Goal: Transaction & Acquisition: Book appointment/travel/reservation

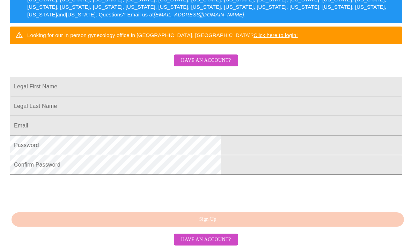
scroll to position [148, 0]
click at [210, 90] on input "Legal First Name" at bounding box center [206, 87] width 392 height 20
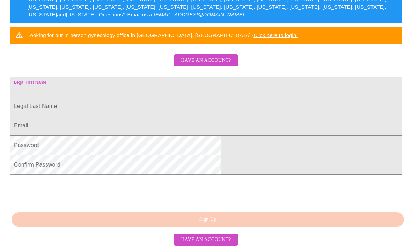
scroll to position [148, 0]
type input "Pamela"
click at [219, 96] on input "Legal First Name" at bounding box center [206, 87] width 392 height 20
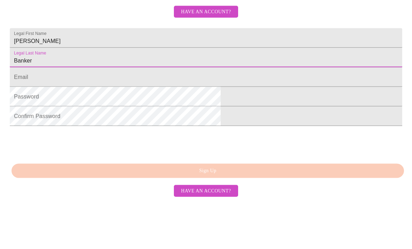
type input "Banker"
click at [256, 116] on input "Legal First Name" at bounding box center [206, 126] width 392 height 20
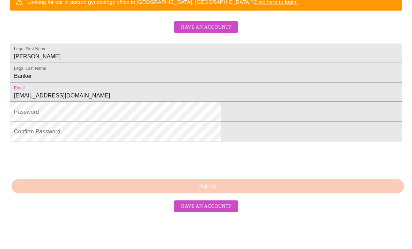
scroll to position [157, 0]
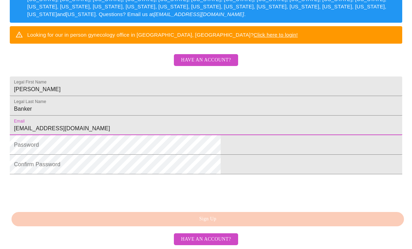
type input "pambanker13@gmail.com"
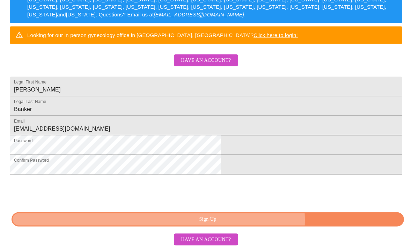
click at [249, 224] on span "Sign Up" at bounding box center [208, 219] width 376 height 9
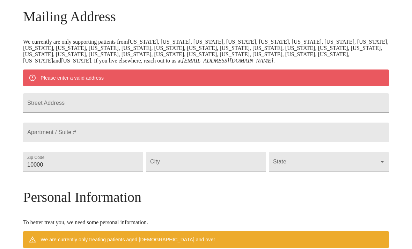
scroll to position [106, 0]
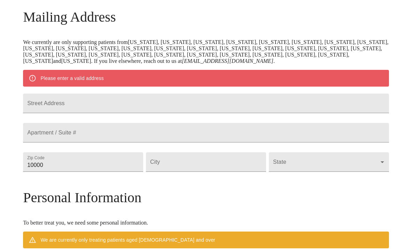
click at [290, 113] on input "Street Address" at bounding box center [205, 103] width 365 height 20
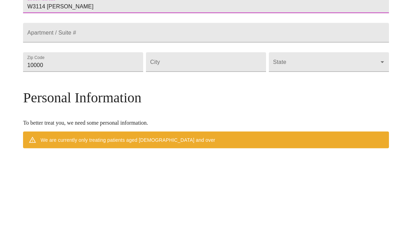
type input "W3114 Sievert Rd"
click at [129, 152] on input "10000" at bounding box center [83, 162] width 120 height 20
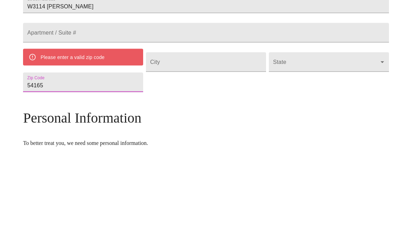
scroll to position [206, 0]
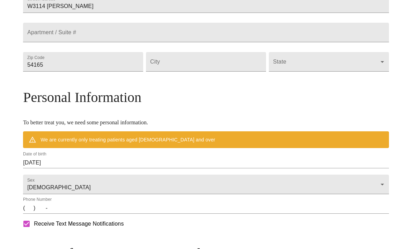
click at [114, 71] on input "54165" at bounding box center [83, 62] width 120 height 20
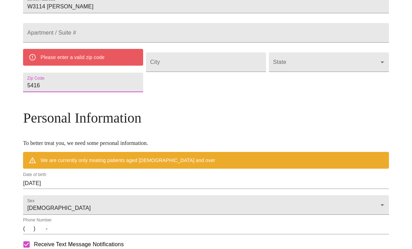
type input "54165"
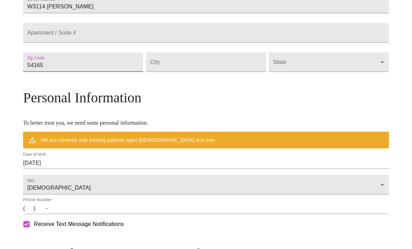
click at [230, 72] on input "Street Address" at bounding box center [206, 62] width 120 height 20
type input "Seymour"
click at [303, 94] on body "MyMenopauseRx Welcome to MyMenopauseRx Since it's your first time here, you'll …" at bounding box center [206, 72] width 406 height 550
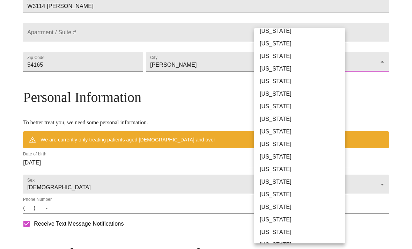
scroll to position [395, 0]
click at [284, 244] on li "Wisconsin" at bounding box center [299, 245] width 91 height 13
type input "Wisconsin"
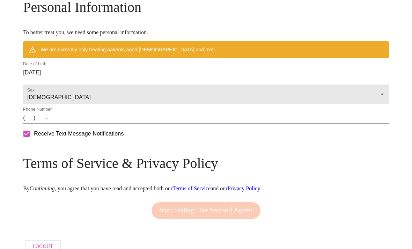
scroll to position [276, 0]
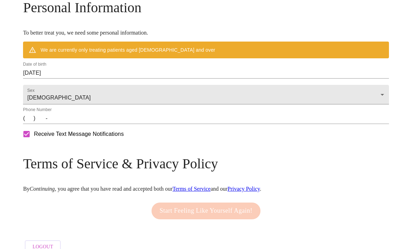
click at [74, 124] on input "(   )    -" at bounding box center [205, 118] width 365 height 11
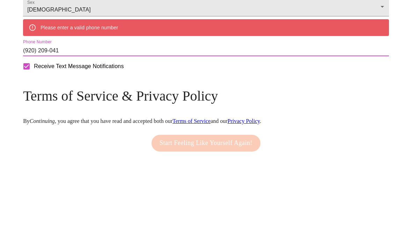
type input "(920) 209-0413"
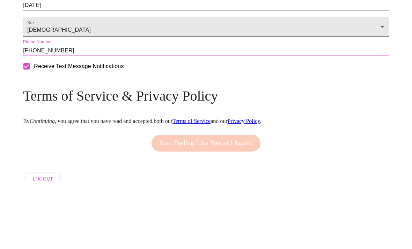
scroll to position [293, 0]
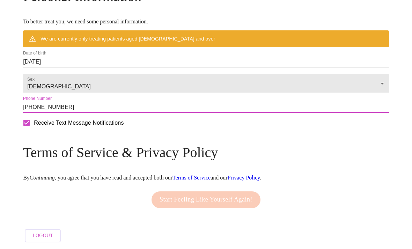
click at [116, 68] on input "08/15/2025" at bounding box center [205, 61] width 365 height 11
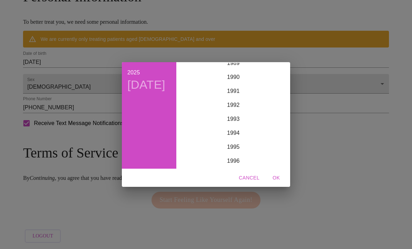
scroll to position [1242, 0]
click at [99, 85] on div "2025 Fri, Aug 15 1899 1900 1901 1902 1903 1904 1905 1906 1907 1908 1909 1910 19…" at bounding box center [206, 124] width 412 height 249
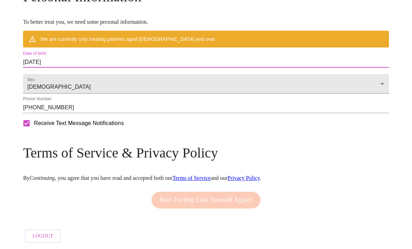
click at [85, 68] on input "08/15/2025" at bounding box center [205, 61] width 365 height 11
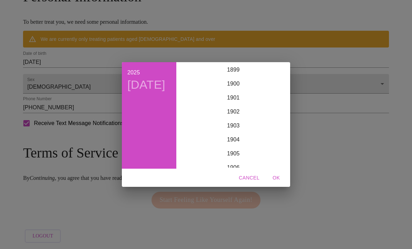
scroll to position [1716, 0]
click at [149, 92] on h4 "Fri, Aug 15" at bounding box center [146, 84] width 38 height 15
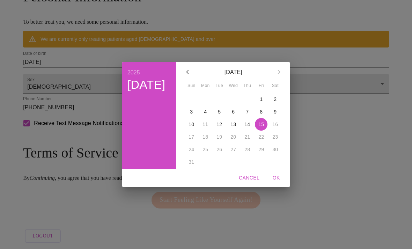
click at [139, 92] on h4 "Fri, Aug 15" at bounding box center [146, 84] width 38 height 15
click at [188, 74] on icon "button" at bounding box center [187, 72] width 2 height 4
click at [139, 92] on h4 "Fri, Aug 15" at bounding box center [146, 84] width 38 height 15
click at [270, 80] on button "button" at bounding box center [278, 71] width 17 height 17
click at [143, 92] on h4 "Fri, Aug 15" at bounding box center [146, 84] width 38 height 15
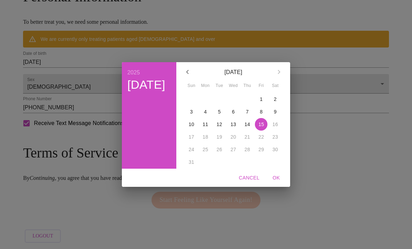
click at [160, 92] on h4 "Fri, Aug 15" at bounding box center [146, 84] width 38 height 15
click at [276, 80] on div "August 2025" at bounding box center [233, 71] width 108 height 17
click at [248, 80] on div "August 2025" at bounding box center [233, 71] width 108 height 17
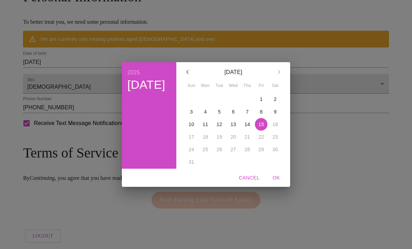
click at [243, 76] on p "August 2025" at bounding box center [233, 72] width 75 height 8
click at [249, 184] on button "Cancel" at bounding box center [249, 177] width 26 height 13
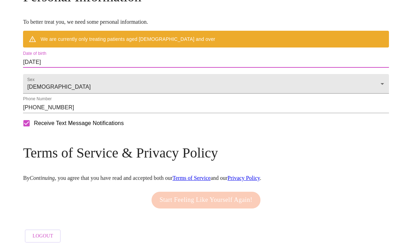
click at [69, 68] on input "08/15/2025" at bounding box center [205, 61] width 365 height 11
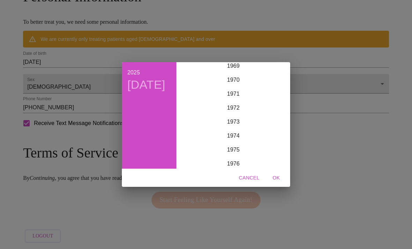
scroll to position [979, 0]
click at [235, 88] on div "1970" at bounding box center [233, 81] width 108 height 14
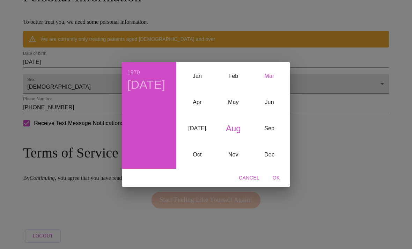
click at [275, 89] on div "Mar" at bounding box center [269, 76] width 36 height 26
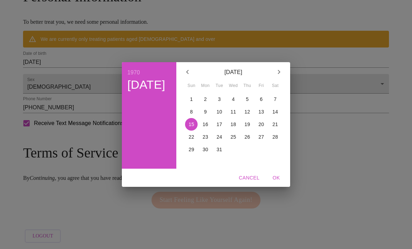
click at [263, 115] on span "13" at bounding box center [261, 111] width 13 height 7
click at [276, 182] on span "OK" at bounding box center [275, 177] width 17 height 9
type input "03/13/1970"
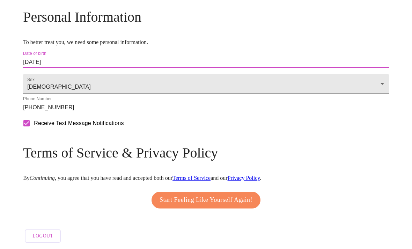
scroll to position [273, 0]
click at [222, 208] on button "Start Feeling Like Yourself Again!" at bounding box center [205, 199] width 109 height 17
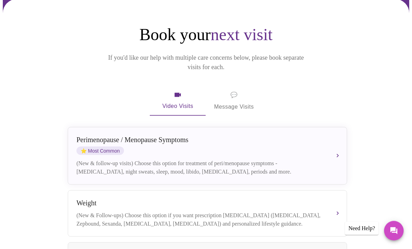
scroll to position [52, 0]
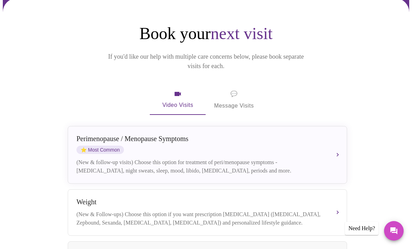
click at [331, 153] on div "Perimenopause / Menopause Symptoms ⭐ Most Common (New & follow-up visits) Choos…" at bounding box center [207, 155] width 262 height 40
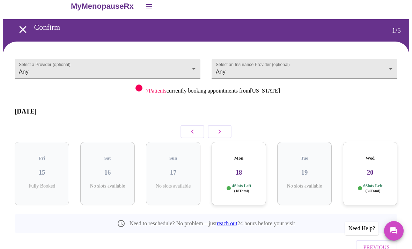
scroll to position [10, 0]
click at [219, 129] on icon "button" at bounding box center [219, 131] width 2 height 4
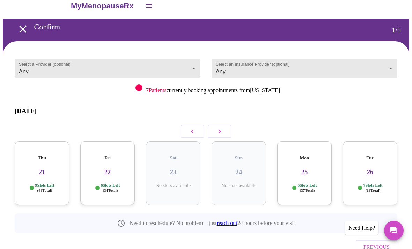
click at [108, 169] on div "Fri 22 6 Slots Left ( 34 Total)" at bounding box center [107, 173] width 54 height 63
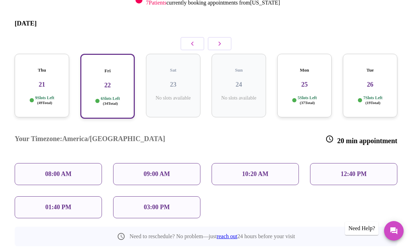
scroll to position [101, 0]
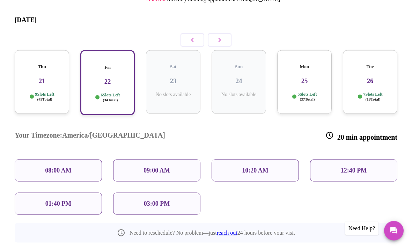
click at [352, 167] on p "12:40 PM" at bounding box center [353, 170] width 26 height 7
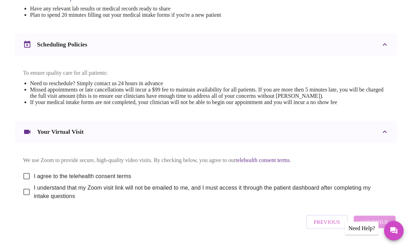
scroll to position [231, 0]
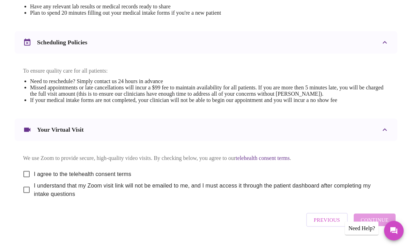
click at [22, 181] on input "I agree to the telehealth consent terms" at bounding box center [26, 174] width 15 height 15
checkbox input "true"
click at [22, 196] on input "I understand that my Zoom visit link will not be emailed to me, and I must acce…" at bounding box center [26, 189] width 15 height 15
checkbox input "true"
click at [380, 224] on span "Continue" at bounding box center [374, 219] width 28 height 9
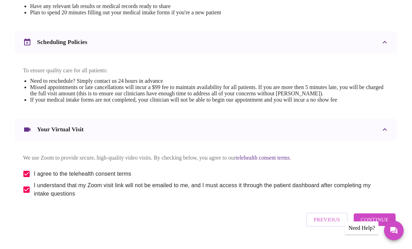
scroll to position [20, 0]
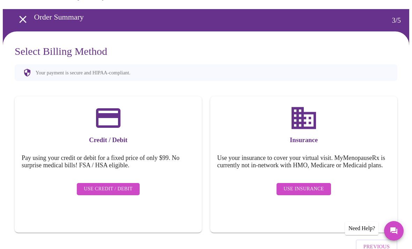
click at [118, 187] on span "Use Credit / Debit" at bounding box center [108, 188] width 49 height 9
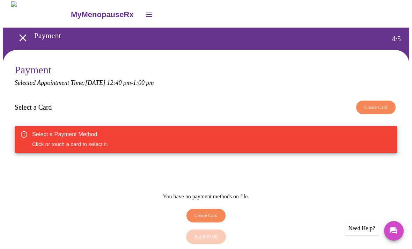
scroll to position [1, 0]
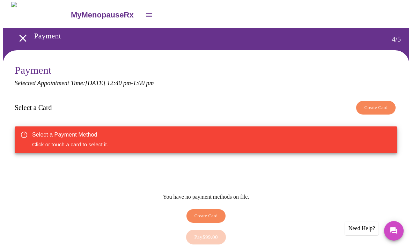
click at [379, 108] on span "Create Card" at bounding box center [375, 108] width 23 height 8
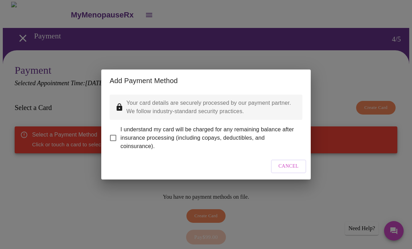
click at [117, 133] on input "I understand my card will be charged for any remaining balance after insurance …" at bounding box center [113, 137] width 15 height 15
checkbox input "true"
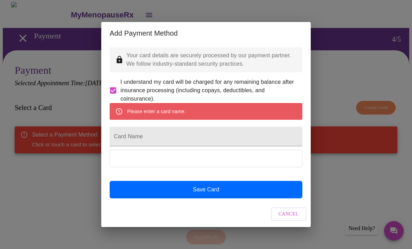
click at [354, 163] on div "Add Payment Method Your card details are securely processed by our payment part…" at bounding box center [206, 124] width 412 height 249
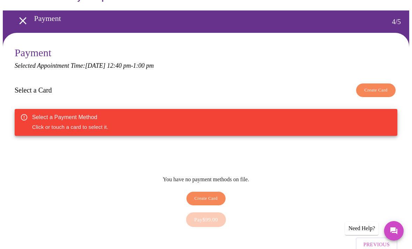
scroll to position [19, 0]
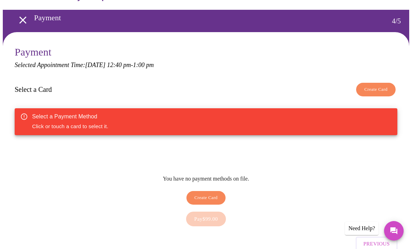
click at [214, 214] on div "Pay $99.00" at bounding box center [206, 219] width 382 height 22
click at [210, 212] on div "Pay $99.00" at bounding box center [206, 219] width 382 height 22
click at [210, 211] on div "Pay $99.00" at bounding box center [206, 219] width 382 height 22
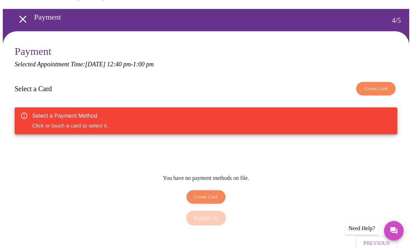
click at [379, 91] on span "Create Card" at bounding box center [375, 89] width 23 height 8
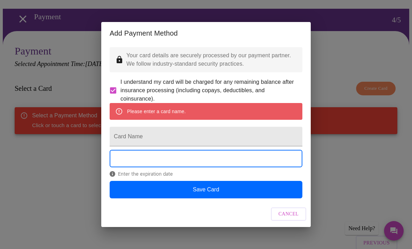
scroll to position [20, 0]
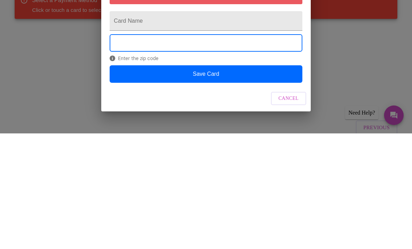
click at [220, 181] on button "Save Card" at bounding box center [206, 189] width 193 height 17
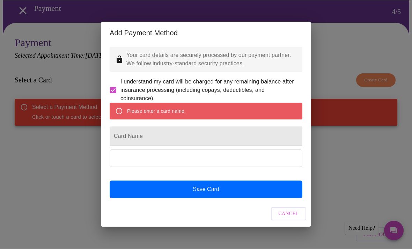
scroll to position [0, 0]
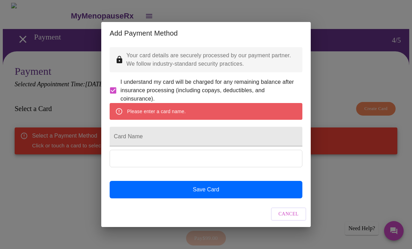
click at [183, 146] on input "Card Name" at bounding box center [206, 137] width 193 height 20
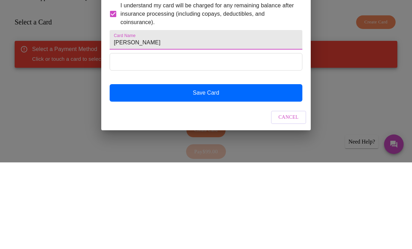
type input "Pamela Banker"
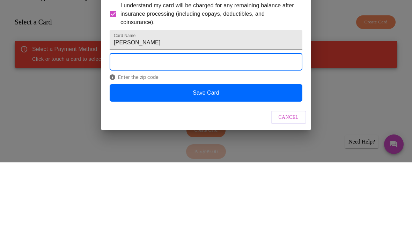
click at [221, 171] on button "Save Card" at bounding box center [206, 179] width 193 height 17
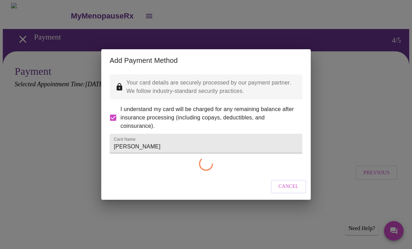
checkbox input "false"
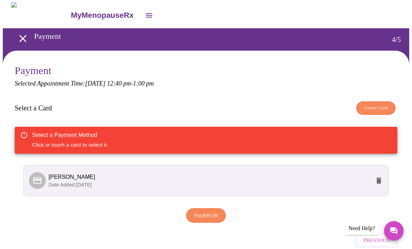
scroll to position [10, 0]
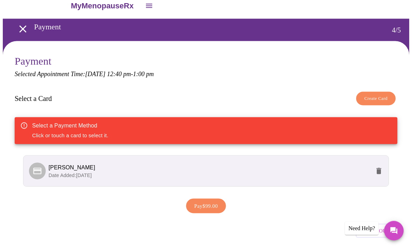
click at [207, 209] on span "Pay $99.00" at bounding box center [206, 205] width 24 height 9
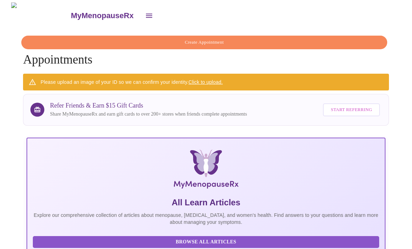
scroll to position [0, 363]
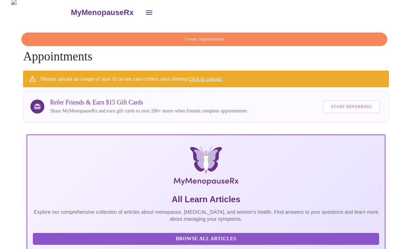
scroll to position [0, 0]
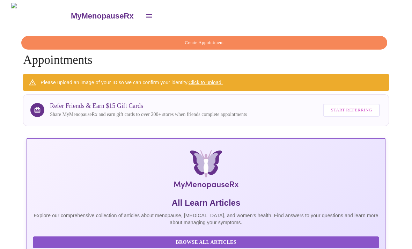
click at [208, 81] on link "Click to upload." at bounding box center [205, 83] width 34 height 6
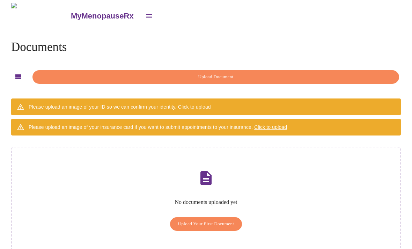
click at [222, 75] on span "Upload Document" at bounding box center [215, 77] width 350 height 8
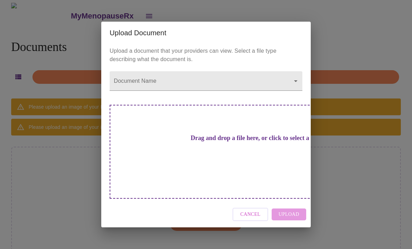
click at [256, 210] on span "Cancel" at bounding box center [250, 214] width 20 height 9
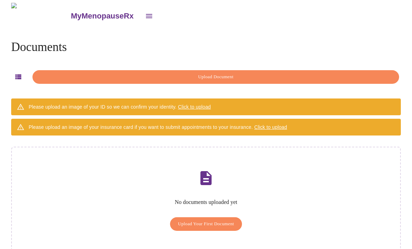
click at [231, 74] on span "Upload Document" at bounding box center [215, 77] width 350 height 8
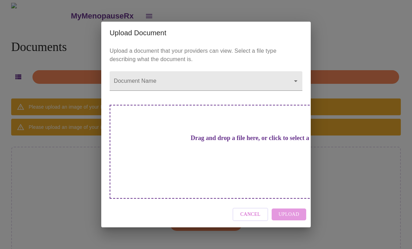
click at [202, 94] on body "MyMenopauseRx Documents Upload Document Please upload an image of your ID so we…" at bounding box center [206, 135] width 406 height 265
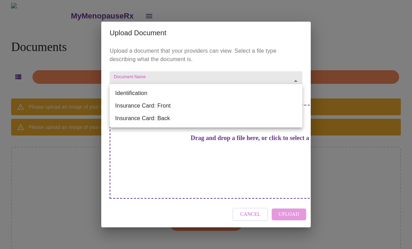
click at [178, 106] on li "Insurance Card: Front" at bounding box center [206, 105] width 193 height 13
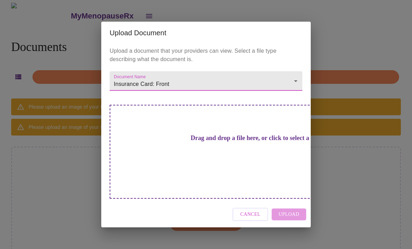
click at [291, 203] on div "Cancel Upload" at bounding box center [205, 214] width 209 height 26
click at [218, 142] on h3 "Drag and drop a file here, or click to select a file" at bounding box center [254, 137] width 193 height 7
click at [221, 142] on h3 "Drag and drop a file here, or click to select a file" at bounding box center [254, 137] width 193 height 7
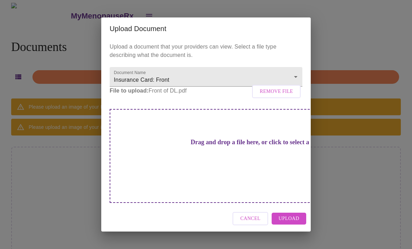
click at [295, 88] on body "MyMenopauseRx Documents Upload Document Please upload an image of your ID so we…" at bounding box center [206, 135] width 406 height 265
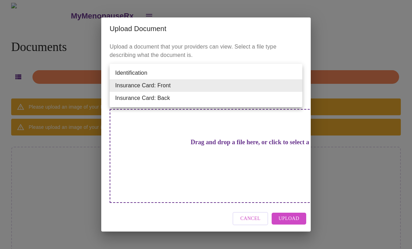
click at [218, 102] on li "Insurance Card: Back" at bounding box center [206, 98] width 193 height 13
type input "Insurance Card: Back"
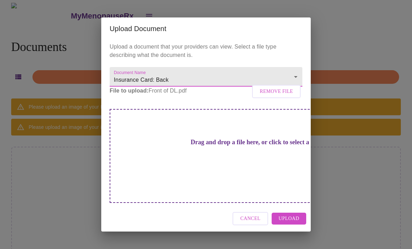
click at [292, 214] on span "Upload" at bounding box center [288, 218] width 21 height 9
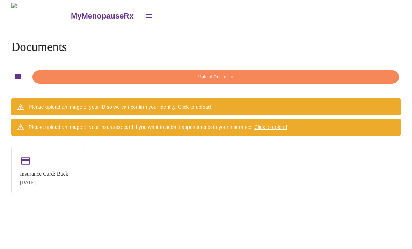
click at [42, 167] on div "Insurance Card: Back Aug 15, 2025" at bounding box center [47, 169] width 73 height 47
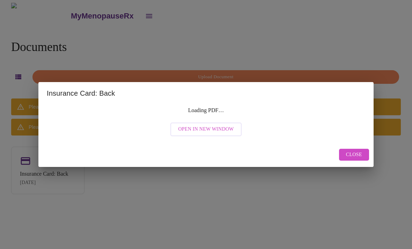
click at [216, 130] on span "Open in New Window" at bounding box center [205, 129] width 55 height 9
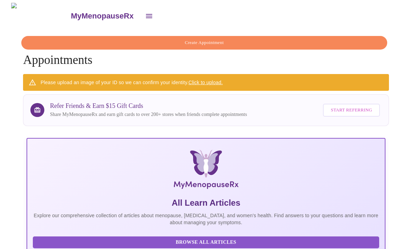
click at [207, 82] on link "Click to upload." at bounding box center [205, 83] width 34 height 6
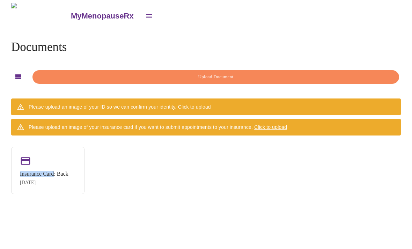
click at [191, 104] on span "Click to upload" at bounding box center [194, 107] width 33 height 6
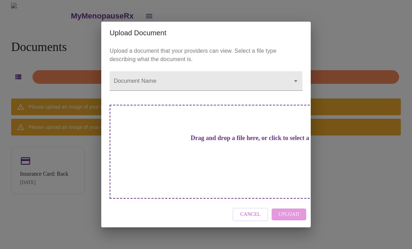
click at [294, 94] on body "MyMenopauseRx Documents Upload Document Please upload an image of your ID so we…" at bounding box center [206, 127] width 406 height 249
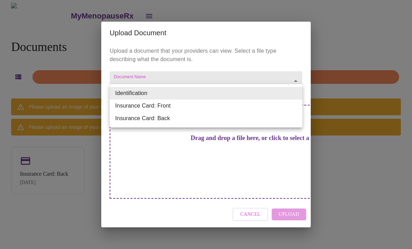
click at [186, 108] on li "Insurance Card: Front" at bounding box center [206, 105] width 193 height 13
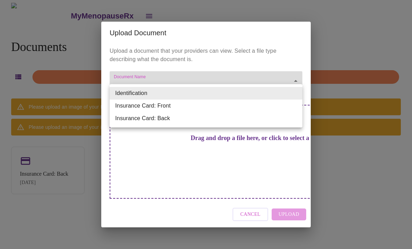
type input "Insurance Card: Front"
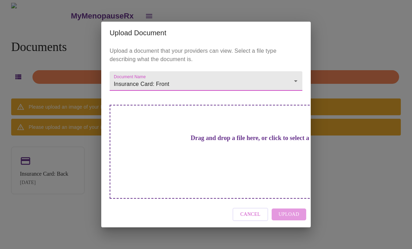
click at [225, 142] on h3 "Drag and drop a file here, or click to select a file" at bounding box center [254, 137] width 193 height 7
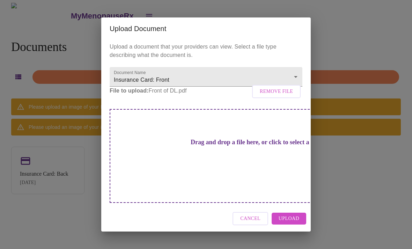
click at [295, 214] on span "Upload" at bounding box center [288, 218] width 21 height 9
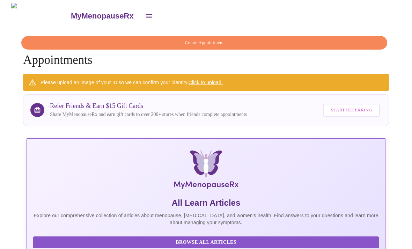
scroll to position [23, 0]
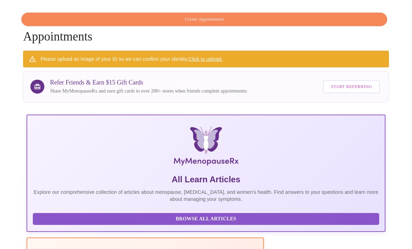
click at [208, 58] on link "Click to upload." at bounding box center [205, 59] width 34 height 6
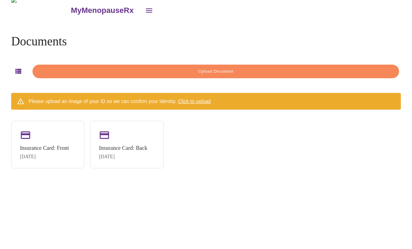
click at [123, 145] on div "Insurance Card: Back" at bounding box center [123, 148] width 48 height 6
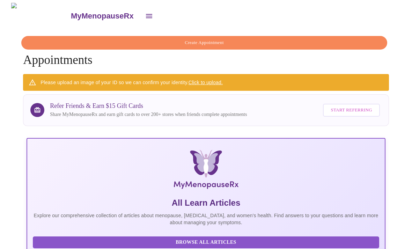
click at [145, 14] on icon "open drawer" at bounding box center [149, 16] width 8 height 8
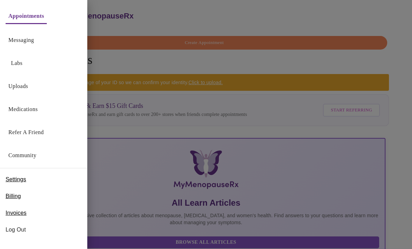
click at [26, 90] on link "Uploads" at bounding box center [18, 86] width 20 height 10
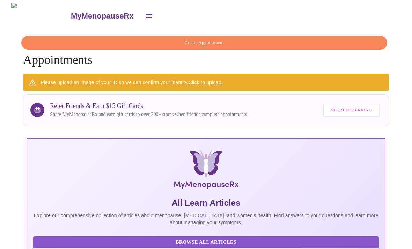
scroll to position [23, 0]
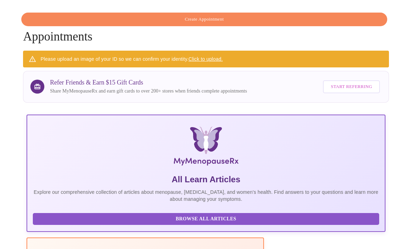
click at [205, 57] on link "Click to upload." at bounding box center [205, 59] width 34 height 6
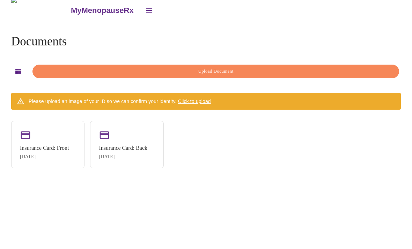
click at [228, 67] on span "Upload Document" at bounding box center [215, 71] width 350 height 8
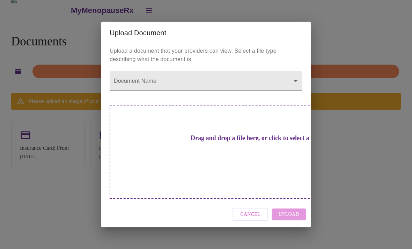
click at [291, 93] on body "MyMenopauseRx Documents Upload Document Please upload an image of your ID so we…" at bounding box center [206, 121] width 406 height 249
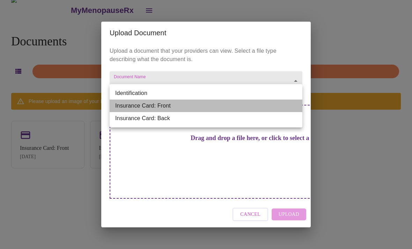
click at [174, 107] on li "Insurance Card: Front" at bounding box center [206, 105] width 193 height 13
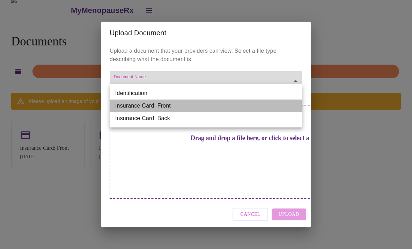
type input "Insurance Card: Front"
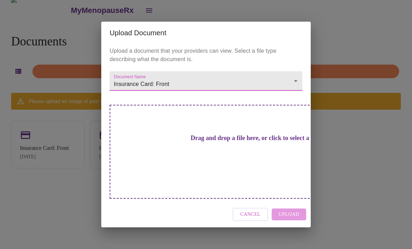
click at [239, 142] on h3 "Drag and drop a file here, or click to select a file" at bounding box center [254, 137] width 193 height 7
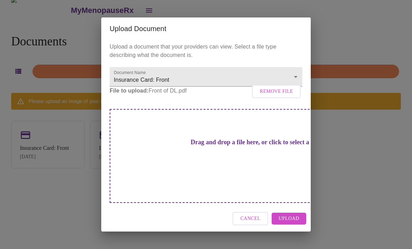
click at [289, 214] on span "Upload" at bounding box center [288, 218] width 21 height 9
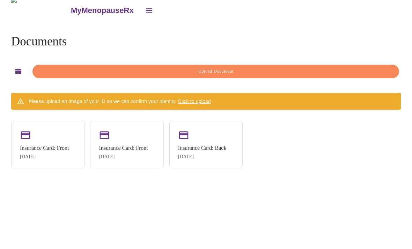
click at [231, 67] on span "Upload Document" at bounding box center [215, 71] width 350 height 8
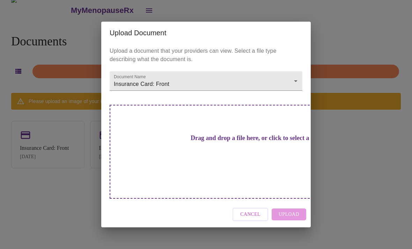
click at [293, 96] on body "MyMenopauseRx Documents Upload Document Please upload an image of your ID so we…" at bounding box center [206, 121] width 406 height 249
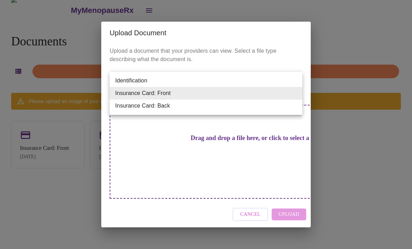
click at [192, 105] on li "Insurance Card: Back" at bounding box center [206, 105] width 193 height 13
type input "Insurance Card: Back"
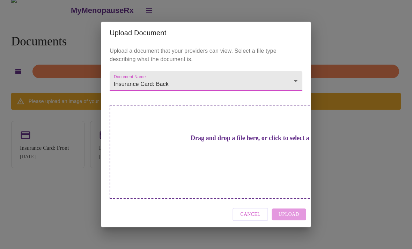
click at [247, 142] on h3 "Drag and drop a file here, or click to select a file" at bounding box center [254, 137] width 193 height 7
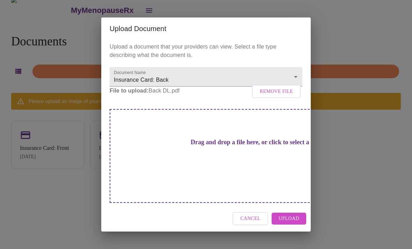
click at [292, 214] on span "Upload" at bounding box center [288, 218] width 21 height 9
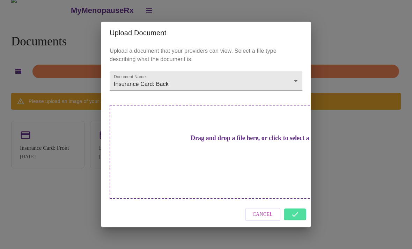
click at [361, 137] on div "Upload Document Upload a document that your providers can view. Select a file t…" at bounding box center [206, 124] width 412 height 249
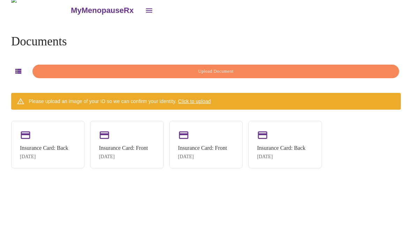
click at [291, 145] on div "Insurance Card: Back" at bounding box center [281, 148] width 48 height 6
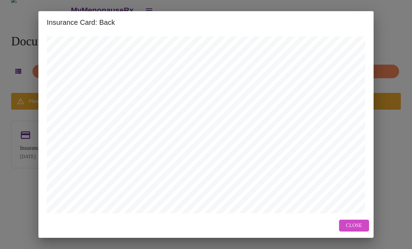
click at [352, 224] on span "Close" at bounding box center [354, 225] width 16 height 9
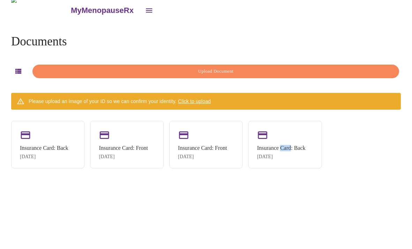
click at [222, 145] on div "Insurance Card: Front Aug 15, 2025" at bounding box center [202, 152] width 49 height 15
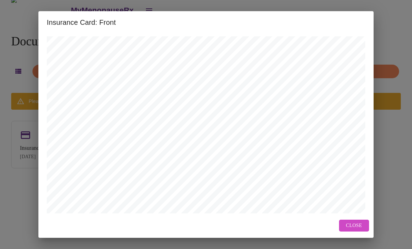
click at [359, 227] on span "Close" at bounding box center [354, 225] width 16 height 9
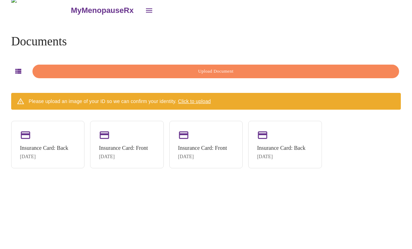
click at [135, 145] on div "Insurance Card: Front" at bounding box center [123, 148] width 49 height 6
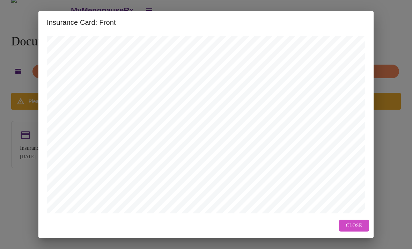
click at [350, 225] on span "Close" at bounding box center [354, 225] width 16 height 9
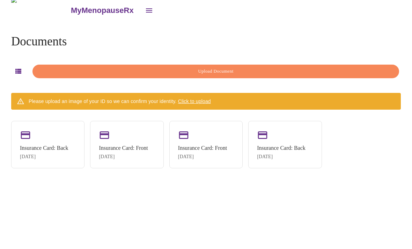
click at [48, 145] on div "Insurance Card: Back" at bounding box center [44, 148] width 48 height 6
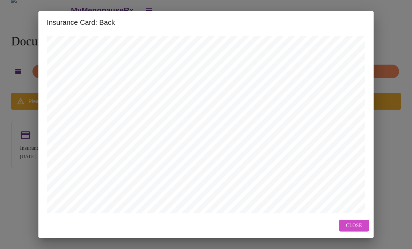
click at [352, 227] on span "Close" at bounding box center [354, 225] width 16 height 9
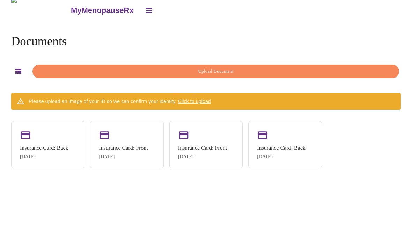
click at [16, 69] on icon "button" at bounding box center [18, 71] width 6 height 5
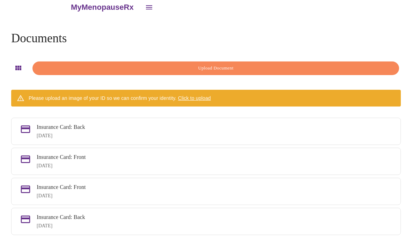
click at [369, 184] on div "Insurance Card: Front Aug 15, 2025" at bounding box center [214, 191] width 355 height 15
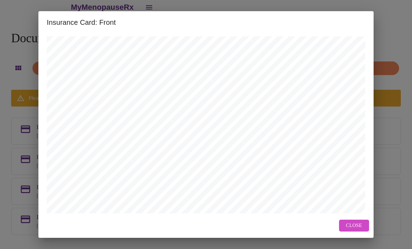
click at [352, 227] on span "Close" at bounding box center [354, 225] width 16 height 9
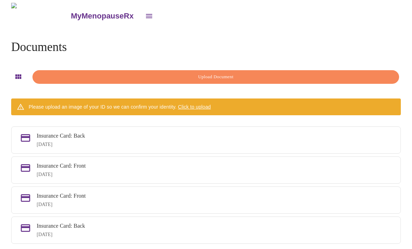
click at [345, 3] on div "MyMenopauseRx" at bounding box center [206, 16] width 406 height 26
click at [146, 14] on icon "open drawer" at bounding box center [149, 16] width 6 height 4
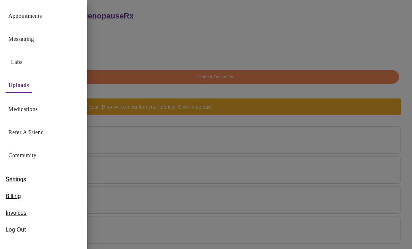
click at [22, 58] on link "Labs" at bounding box center [17, 62] width 12 height 10
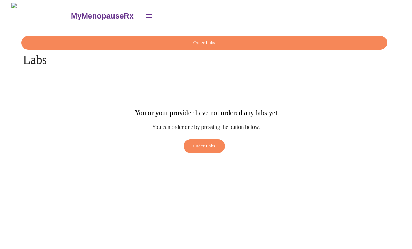
click at [145, 14] on icon "open drawer" at bounding box center [149, 16] width 8 height 8
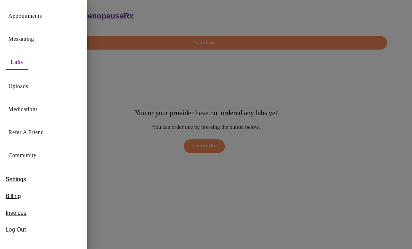
click at [40, 18] on link "Appointments" at bounding box center [24, 16] width 33 height 10
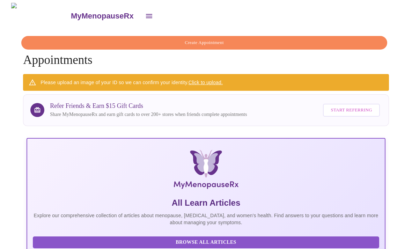
click at [145, 14] on icon "open drawer" at bounding box center [149, 16] width 8 height 8
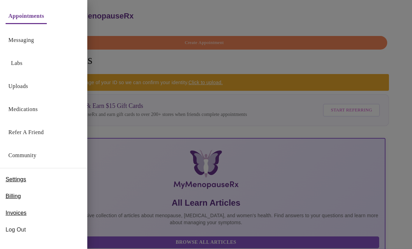
click at [37, 87] on div "Uploads" at bounding box center [43, 84] width 87 height 23
click at [25, 91] on link "Uploads" at bounding box center [18, 86] width 20 height 10
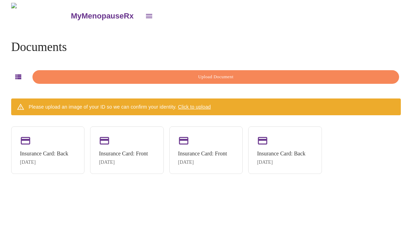
click at [229, 77] on span "Upload Document" at bounding box center [215, 77] width 350 height 8
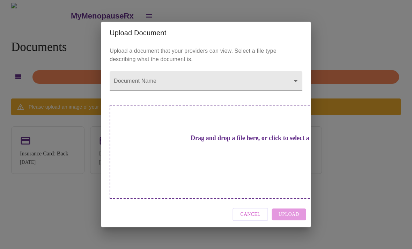
click at [291, 96] on body "MyMenopauseRx Documents Upload Document Please upload an image of your ID so we…" at bounding box center [206, 127] width 406 height 249
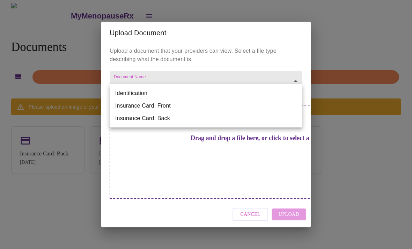
click at [367, 52] on div at bounding box center [206, 124] width 412 height 249
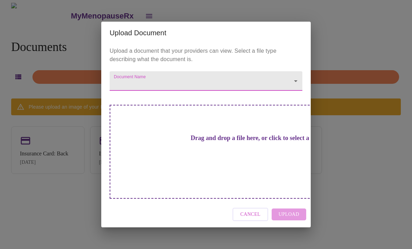
click at [254, 210] on span "Cancel" at bounding box center [250, 214] width 20 height 9
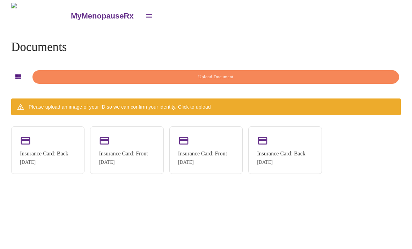
click at [146, 14] on icon "open drawer" at bounding box center [149, 16] width 6 height 4
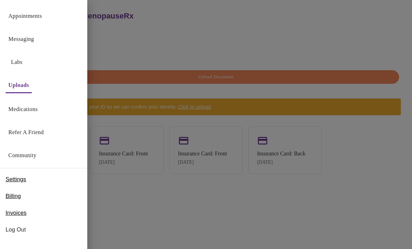
click at [38, 111] on link "Medications" at bounding box center [22, 109] width 29 height 10
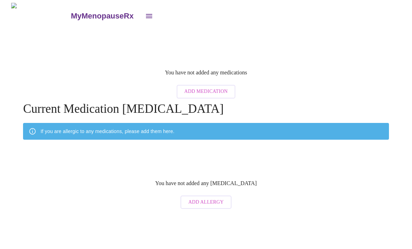
click at [145, 14] on icon "open drawer" at bounding box center [149, 16] width 8 height 8
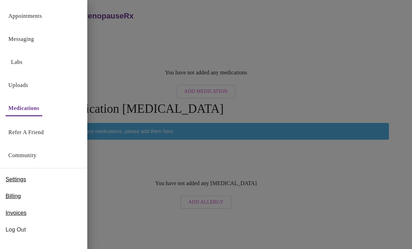
click at [34, 40] on link "Messaging" at bounding box center [20, 39] width 25 height 10
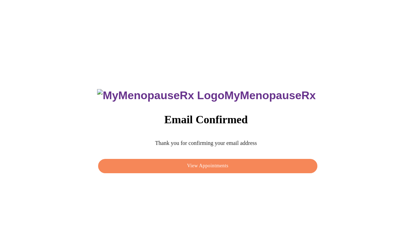
click at [222, 170] on span "View Appointments" at bounding box center [207, 165] width 203 height 9
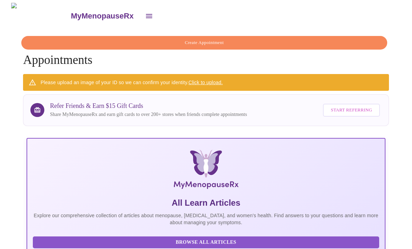
click at [145, 16] on icon "open drawer" at bounding box center [149, 16] width 8 height 8
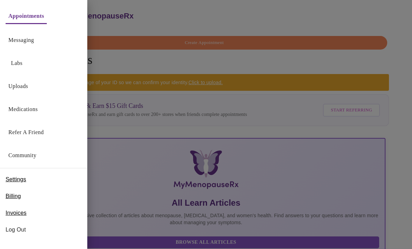
click at [28, 230] on span "Log Out" at bounding box center [44, 229] width 76 height 8
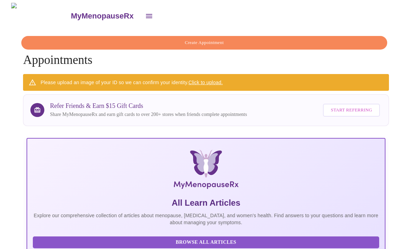
click at [202, 39] on span "Create Appointment" at bounding box center [203, 43] width 349 height 8
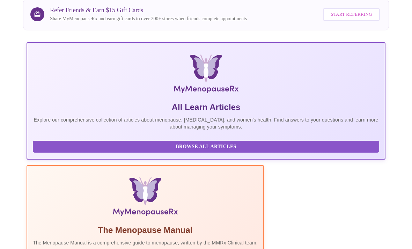
scroll to position [146, 0]
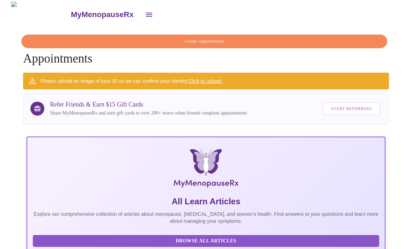
scroll to position [0, 0]
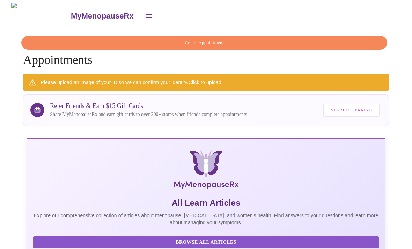
click at [146, 14] on icon "open drawer" at bounding box center [149, 16] width 6 height 4
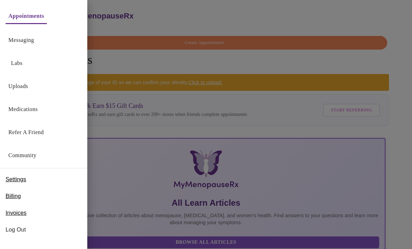
click at [28, 244] on div "Appointments Messaging Labs Uploads Medications Refer a Friend Community Settin…" at bounding box center [43, 124] width 87 height 249
click at [37, 154] on link "Community" at bounding box center [22, 155] width 28 height 10
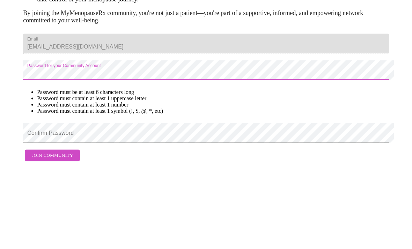
scroll to position [45, 0]
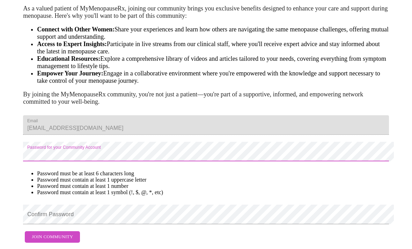
scroll to position [68, 0]
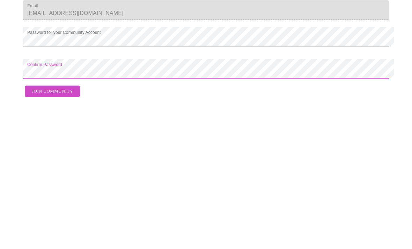
click at [58, 233] on span "Join Community" at bounding box center [52, 237] width 41 height 8
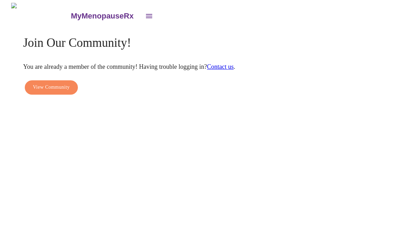
scroll to position [23, 0]
click at [55, 80] on button "View Community" at bounding box center [51, 87] width 53 height 14
